Goal: Transaction & Acquisition: Purchase product/service

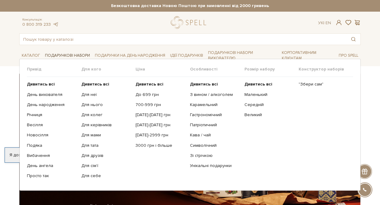
click at [68, 56] on link "Подарункові набори" at bounding box center [68, 55] width 50 height 9
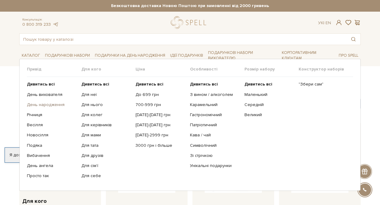
click at [51, 105] on link "День народження" at bounding box center [52, 105] width 50 height 6
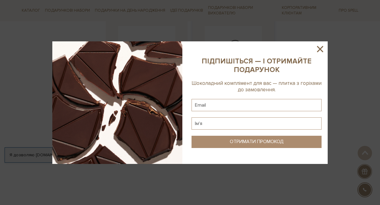
scroll to position [730, 0]
click at [323, 51] on icon at bounding box center [320, 49] width 6 height 6
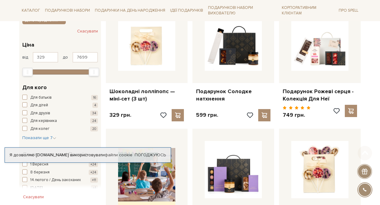
scroll to position [123, 0]
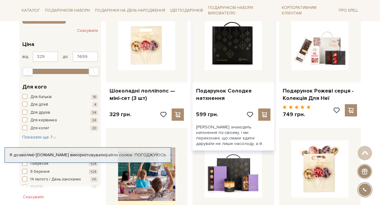
click at [247, 43] on img at bounding box center [233, 41] width 57 height 57
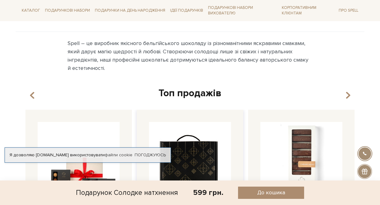
scroll to position [465, 0]
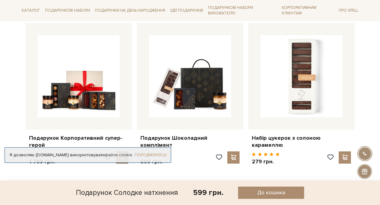
click at [156, 155] on link "Погоджуюсь" at bounding box center [150, 155] width 31 height 6
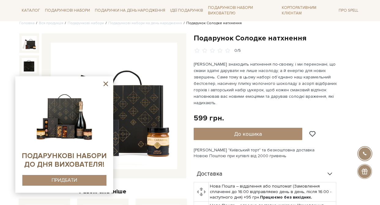
scroll to position [53, 0]
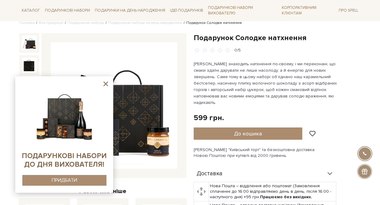
click at [105, 84] on icon at bounding box center [106, 84] width 8 height 8
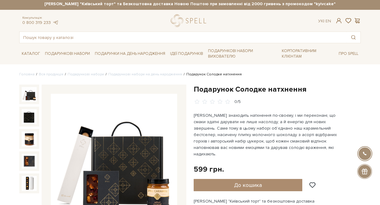
scroll to position [2, 0]
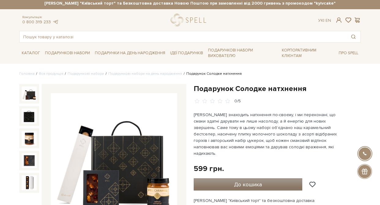
click at [243, 181] on span "До кошика" at bounding box center [248, 184] width 28 height 7
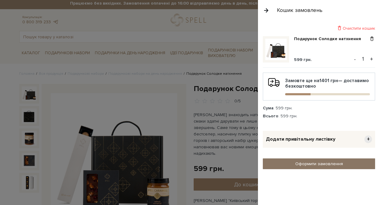
click at [330, 163] on link "Оформити замовлення" at bounding box center [319, 163] width 112 height 11
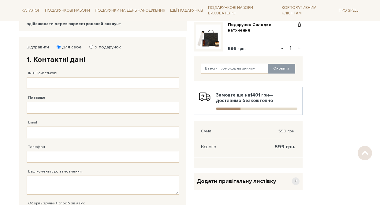
scroll to position [87, 0]
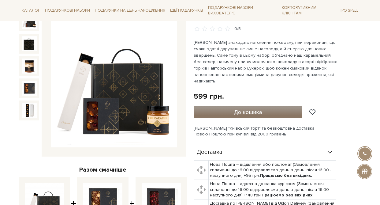
click at [275, 106] on button "До кошика" at bounding box center [248, 112] width 109 height 12
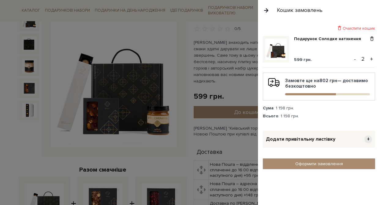
click at [366, 138] on span "+" at bounding box center [369, 139] width 8 height 8
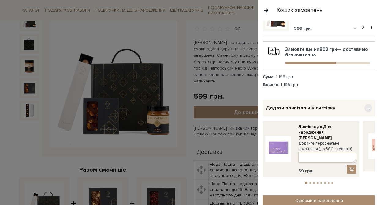
scroll to position [31, 0]
click at [304, 153] on textarea at bounding box center [328, 157] width 58 height 11
paste textarea "Бажаю, щоб у житті було більше простоти, легкості й турботи — саме того, що дар…"
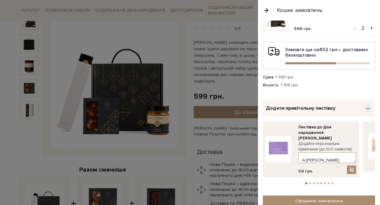
type textarea "Юліє, з днем народження! Бажаю, щоб у житті було більше простоти, легкості й ту…"
click at [353, 28] on button "-" at bounding box center [355, 28] width 6 height 9
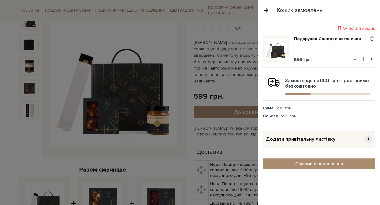
click at [367, 135] on span "+" at bounding box center [369, 139] width 8 height 8
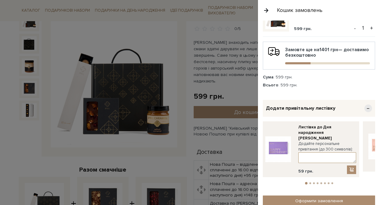
click at [321, 152] on textarea at bounding box center [328, 157] width 58 height 11
paste textarea "Бажаю, щоб у житті було більше простоти, легкості й турботи — саме того, що дар…"
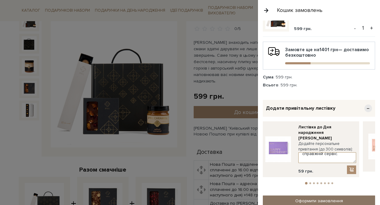
type textarea "[PERSON_NAME], з днем народження! Бажаю, щоб у житті було більше простоти, легк…"
click at [331, 198] on link "Оформити замовлення" at bounding box center [319, 200] width 112 height 11
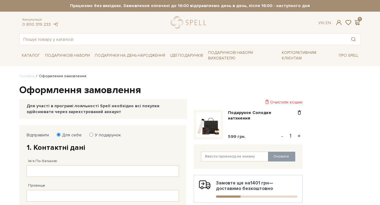
click at [108, 133] on label "У подарунок" at bounding box center [106, 135] width 30 height 6
click at [93, 133] on input "У подарунок" at bounding box center [91, 135] width 4 height 4
radio input "true"
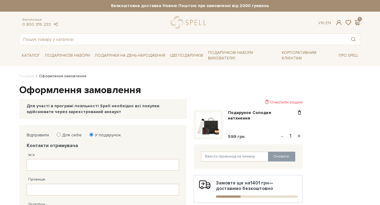
click at [159, 105] on div "Для участі в програмі лояльності Spell необхідно всі покупки здійснювати через …" at bounding box center [103, 108] width 153 height 11
click at [339, 21] on span at bounding box center [339, 22] width 7 height 6
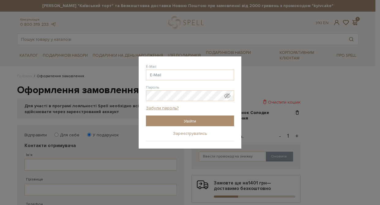
click at [184, 134] on link "Зареєструватись" at bounding box center [190, 134] width 34 height 6
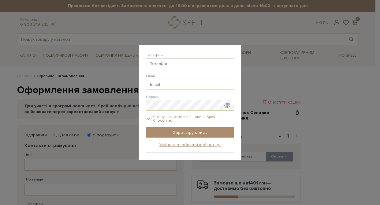
click at [148, 119] on input "Я хочу підписатися на новини Spell Chocolate." at bounding box center [149, 119] width 6 height 6
checkbox input "false"
type input "[PHONE_NUMBER]"
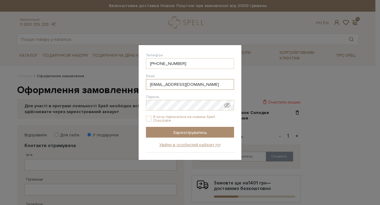
type input "[EMAIL_ADDRESS][DOMAIN_NAME]"
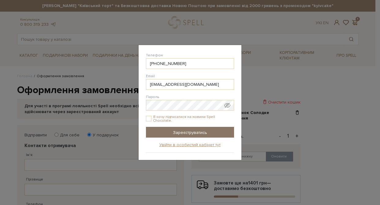
click at [167, 129] on input "Зареєструватись" at bounding box center [190, 132] width 88 height 11
click at [185, 131] on input "Зареєструватись" at bounding box center [190, 132] width 88 height 11
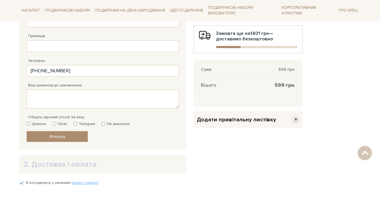
scroll to position [149, 0]
click at [79, 123] on label "Telegram" at bounding box center [85, 125] width 22 height 6
click at [77, 123] on input "Telegram" at bounding box center [76, 124] width 4 height 4
radio input "true"
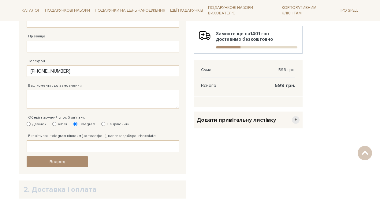
click at [58, 123] on label "Viber" at bounding box center [59, 125] width 15 height 6
click at [56, 123] on input "Viber" at bounding box center [54, 124] width 4 height 4
radio input "true"
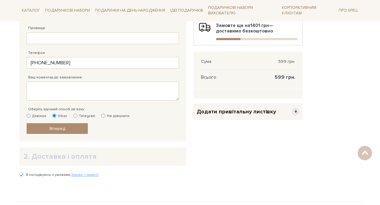
scroll to position [158, 0]
click at [294, 112] on span "+" at bounding box center [296, 111] width 8 height 8
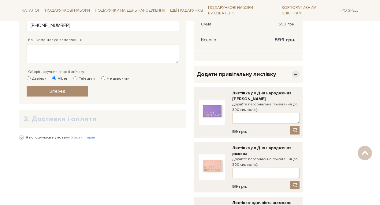
scroll to position [195, 0]
click at [255, 119] on textarea at bounding box center [265, 118] width 67 height 11
paste textarea "Бажаю, щоб у житті було більше простоти, легкості й турботи — саме того, що дар…"
drag, startPoint x: 275, startPoint y: 121, endPoint x: 221, endPoint y: 91, distance: 62.2
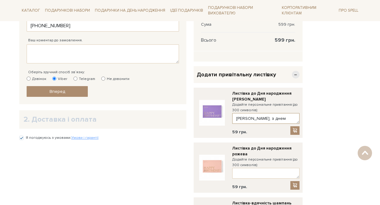
click at [221, 91] on div "Листівка до Дня народження лавандова Додайте персональне привітання (до 300 сим…" at bounding box center [248, 113] width 103 height 44
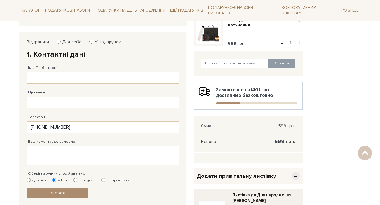
scroll to position [84, 0]
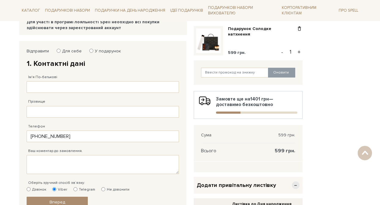
type textarea "Юліє, з днем народження! Бажаю, щоб у житті було більше простоти, легкості й ту…"
click at [92, 49] on label "У подарунок" at bounding box center [106, 51] width 30 height 6
click at [92, 49] on input "У подарунок" at bounding box center [91, 51] width 4 height 4
radio input "true"
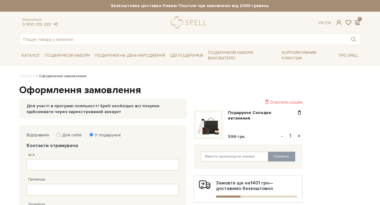
scroll to position [0, 0]
click at [359, 22] on span at bounding box center [357, 22] width 7 height 6
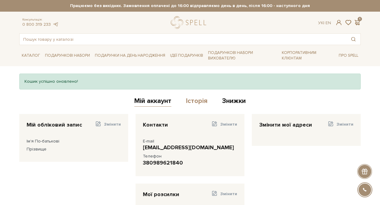
click at [198, 99] on link "Історія" at bounding box center [196, 102] width 21 height 10
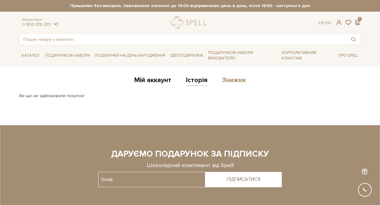
click at [224, 81] on link "Знижки" at bounding box center [234, 81] width 24 height 10
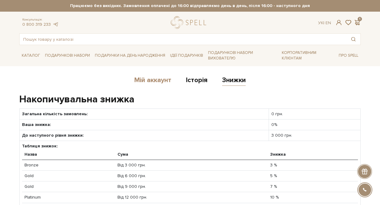
click at [154, 79] on link "Мій аккаунт" at bounding box center [152, 81] width 37 height 10
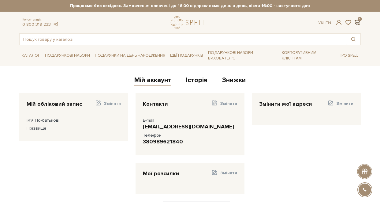
click at [358, 22] on span at bounding box center [357, 22] width 7 height 6
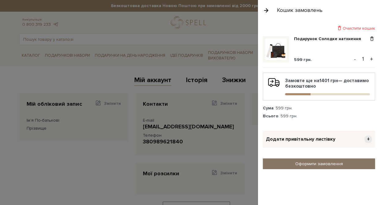
click at [314, 167] on link "Оформити замовлення" at bounding box center [319, 163] width 112 height 11
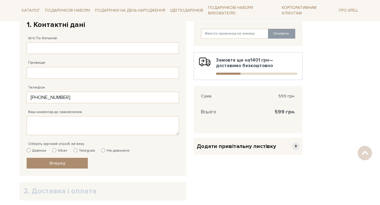
scroll to position [122, 0]
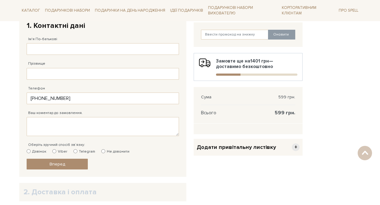
click at [229, 148] on span "Додати привітальну листівку" at bounding box center [236, 147] width 79 height 7
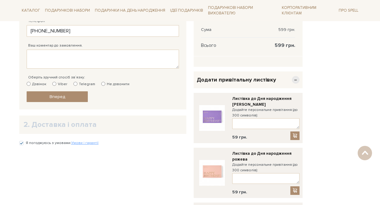
scroll to position [189, 0]
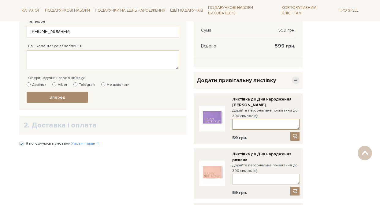
click at [255, 127] on textarea at bounding box center [265, 124] width 67 height 11
paste textarea "[PERSON_NAME], з днем народження! Бажаю, щоб у житті було більше простоти, легк…"
type textarea "[PERSON_NAME], з днем народження! Бажаю, щоб у житті було більше простоти, легк…"
click at [296, 137] on span at bounding box center [295, 136] width 6 height 5
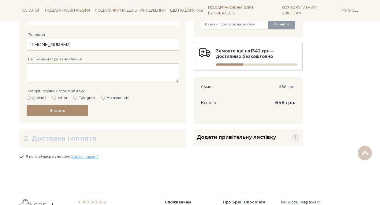
scroll to position [173, 0]
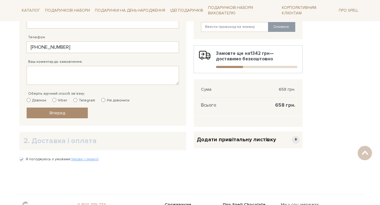
click at [110, 139] on h2 "2. Доставка і оплата" at bounding box center [103, 140] width 159 height 9
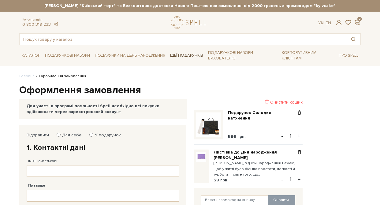
scroll to position [0, 0]
